Goal: Navigation & Orientation: Find specific page/section

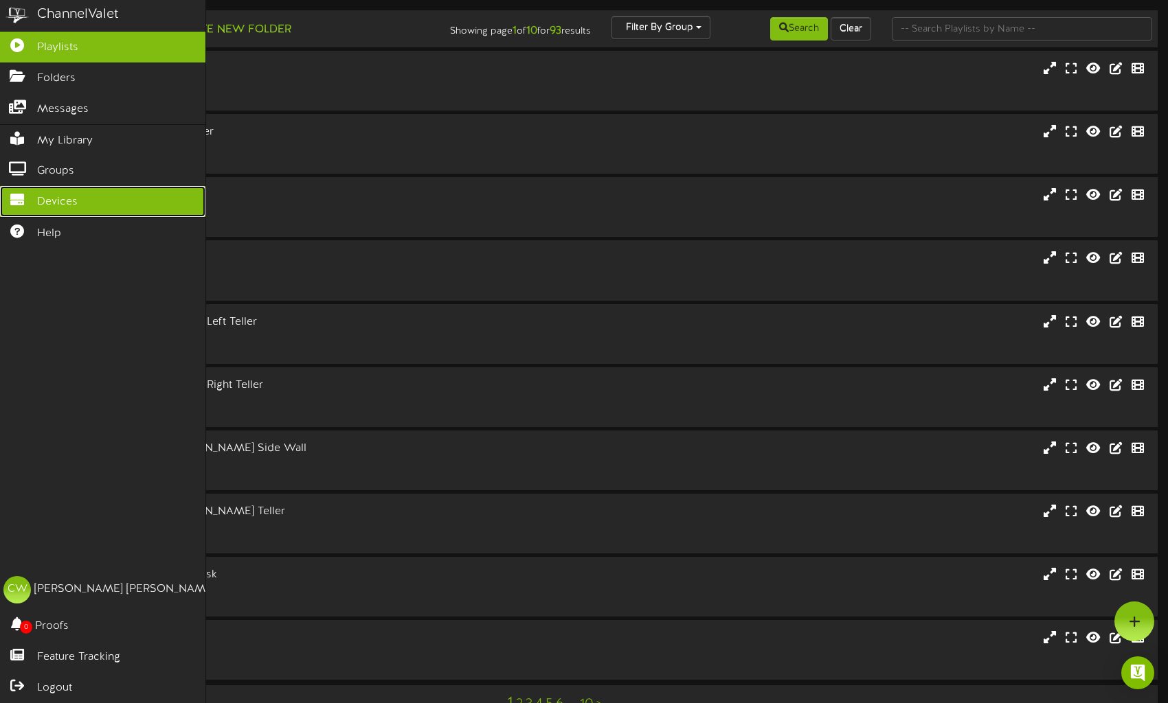
click at [22, 197] on icon at bounding box center [17, 198] width 34 height 10
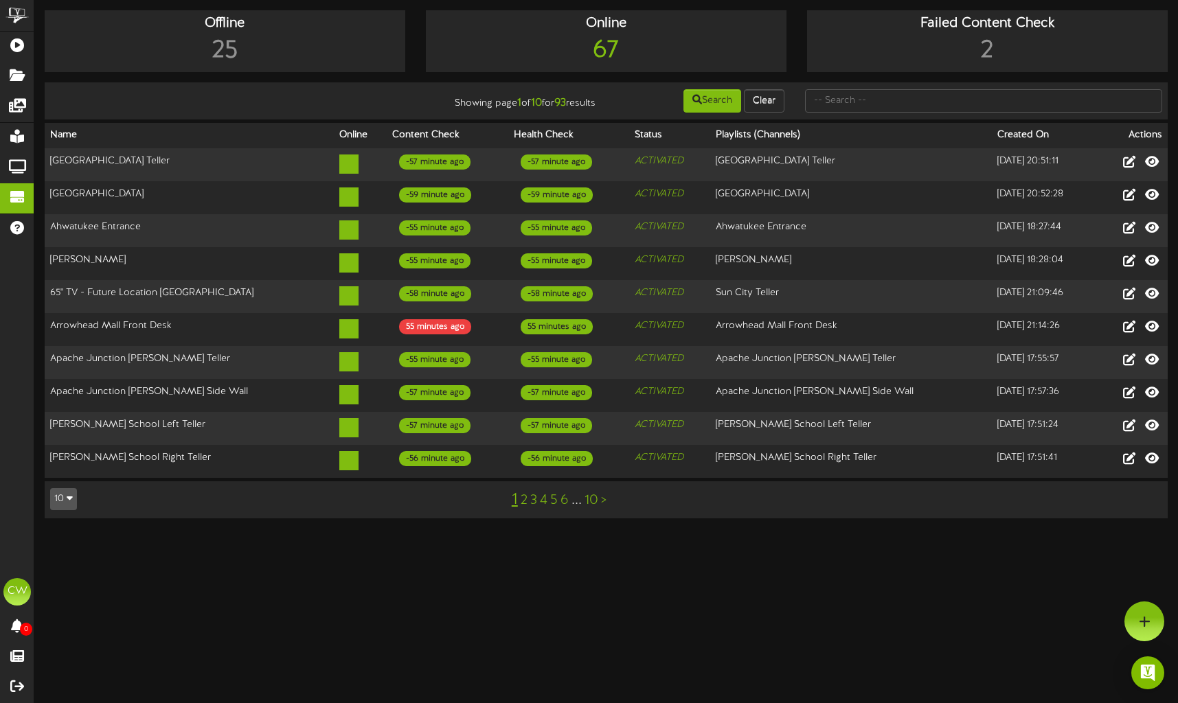
click at [70, 488] on button "10" at bounding box center [63, 499] width 27 height 22
click at [69, 462] on div "100" at bounding box center [64, 472] width 26 height 21
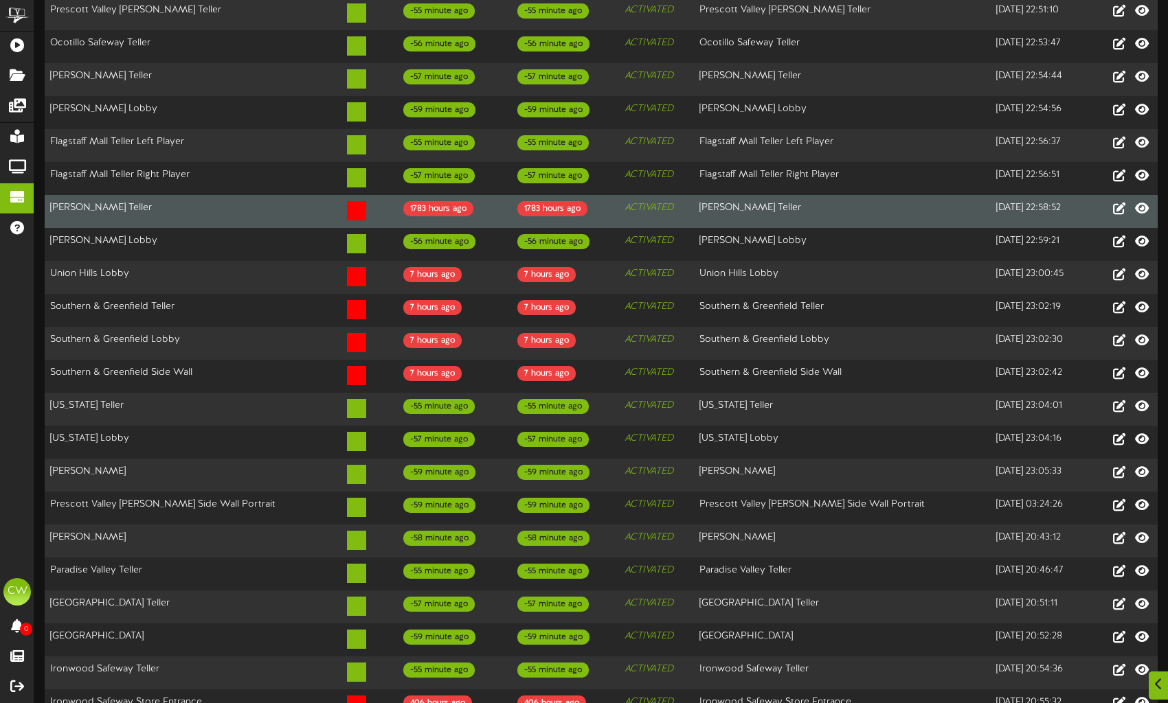
scroll to position [550, 0]
